Goal: Information Seeking & Learning: Learn about a topic

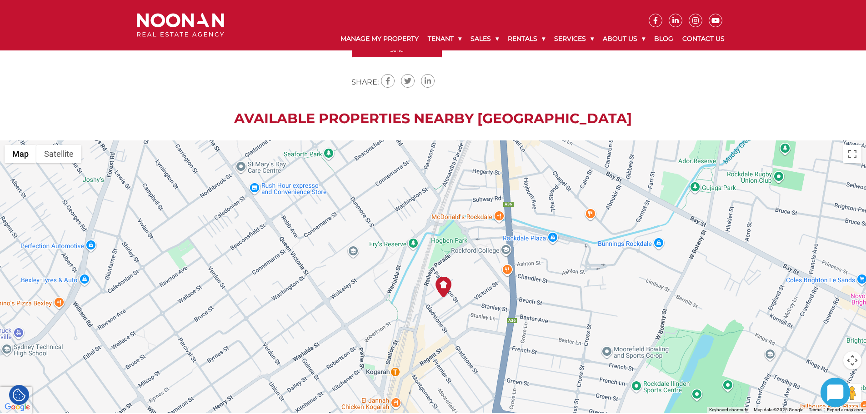
scroll to position [1046, 0]
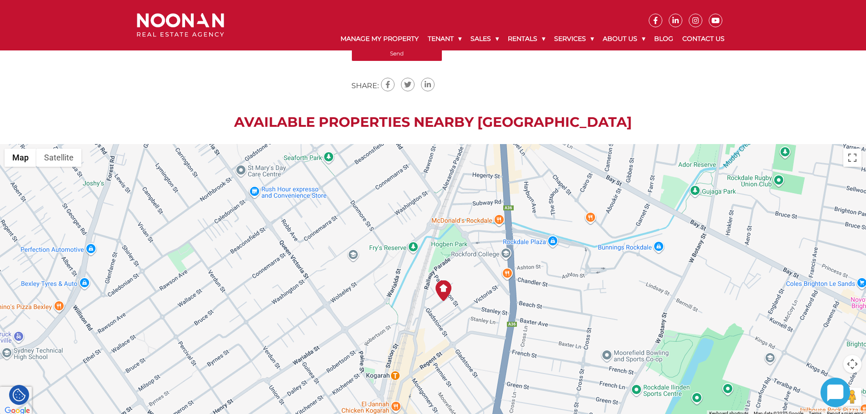
click at [447, 124] on div "Available Properties Nearby [GEOGRAPHIC_DATA] ← Move left → Move right ↑ Move u…" at bounding box center [433, 265] width 866 height 303
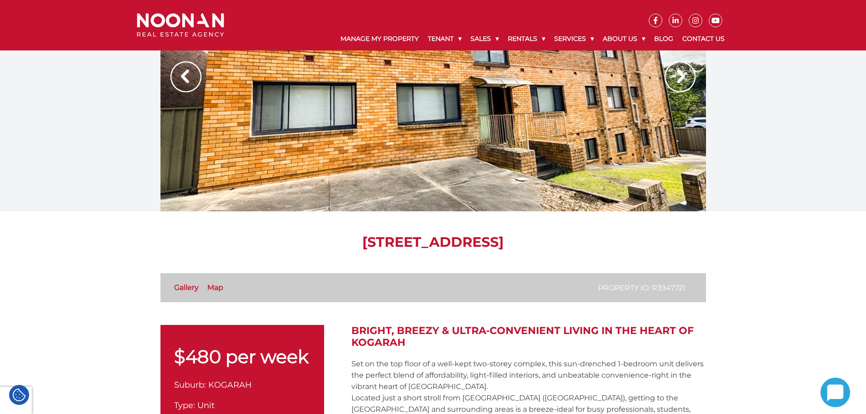
scroll to position [0, 0]
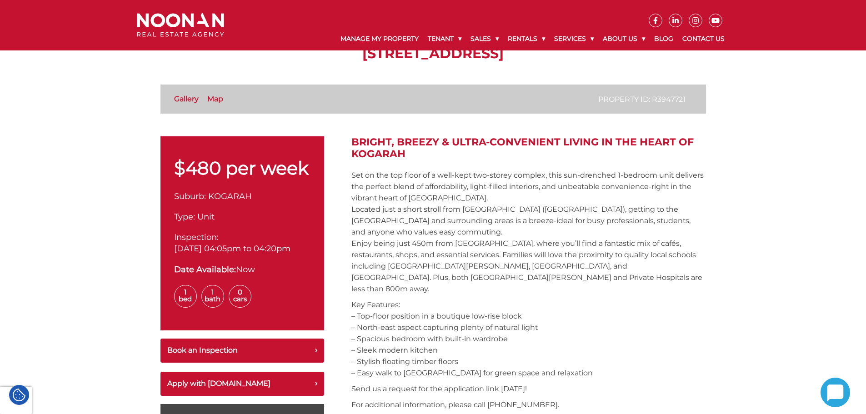
scroll to position [182, 0]
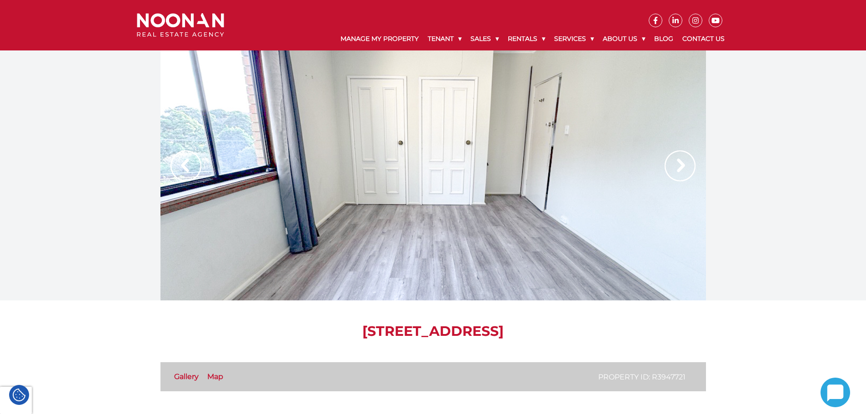
scroll to position [376, 0]
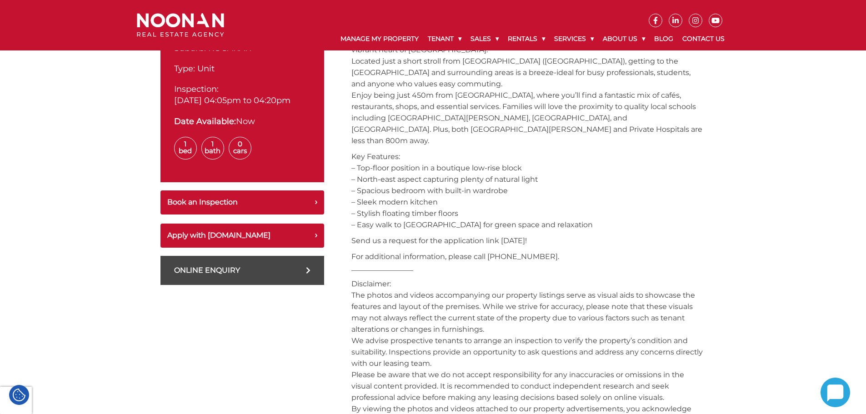
click at [549, 164] on p "Key Features: – Top-floor position in a boutique low-rise block – North-east as…" at bounding box center [529, 191] width 355 height 80
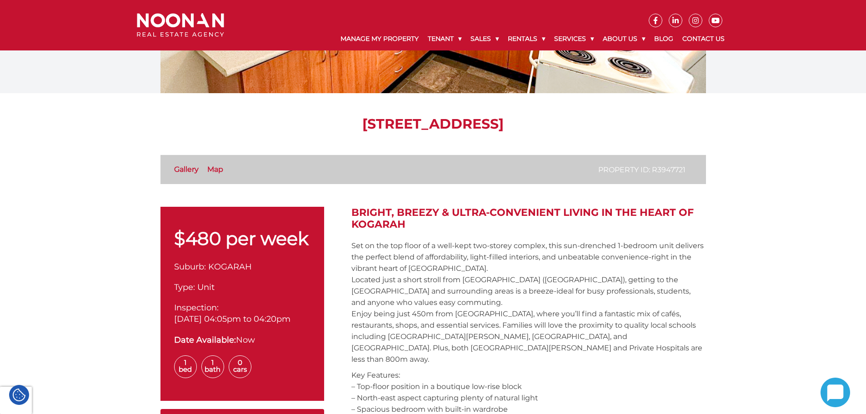
scroll to position [148, 0]
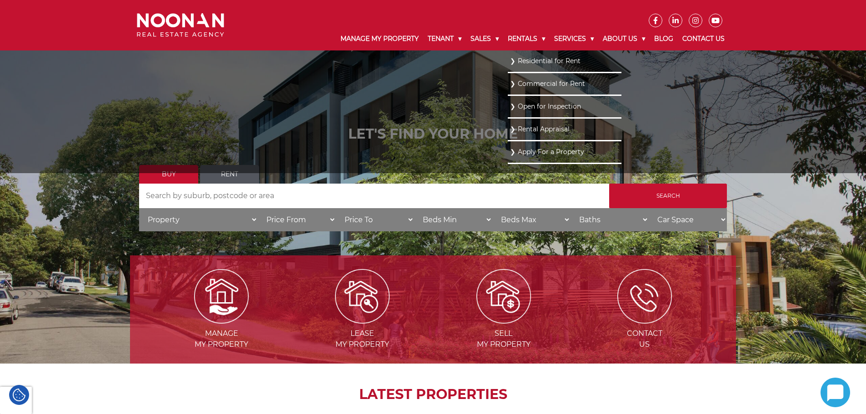
click at [533, 61] on link "Residential for Rent" at bounding box center [564, 61] width 109 height 12
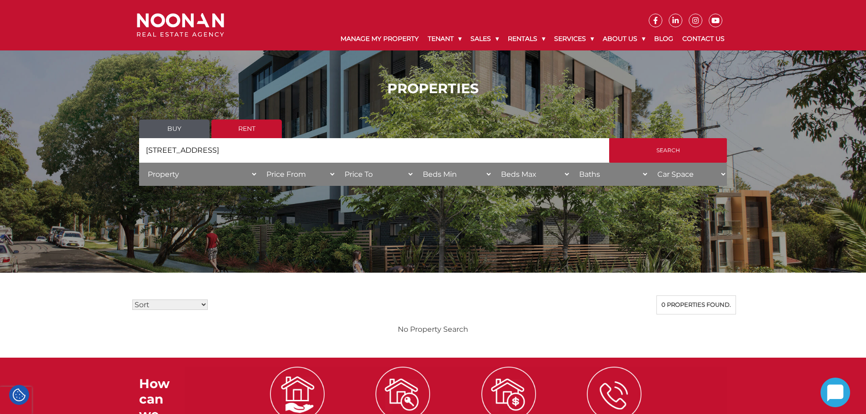
click at [326, 297] on div "Sort Price: High to Low Price: Low to High Date: Newest First Date: Oldest Firs…" at bounding box center [433, 305] width 606 height 19
